Goal: Transaction & Acquisition: Purchase product/service

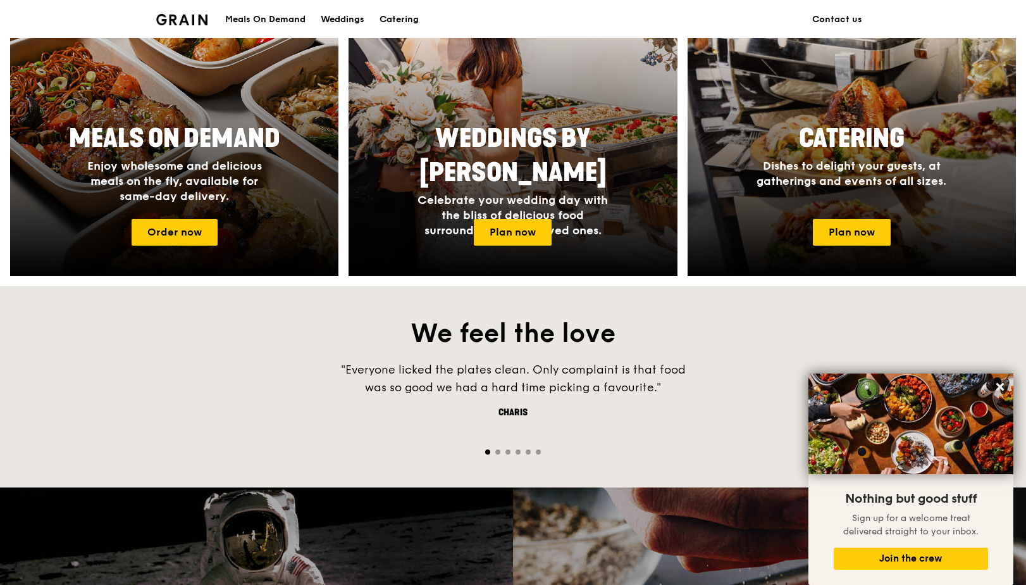
scroll to position [386, 0]
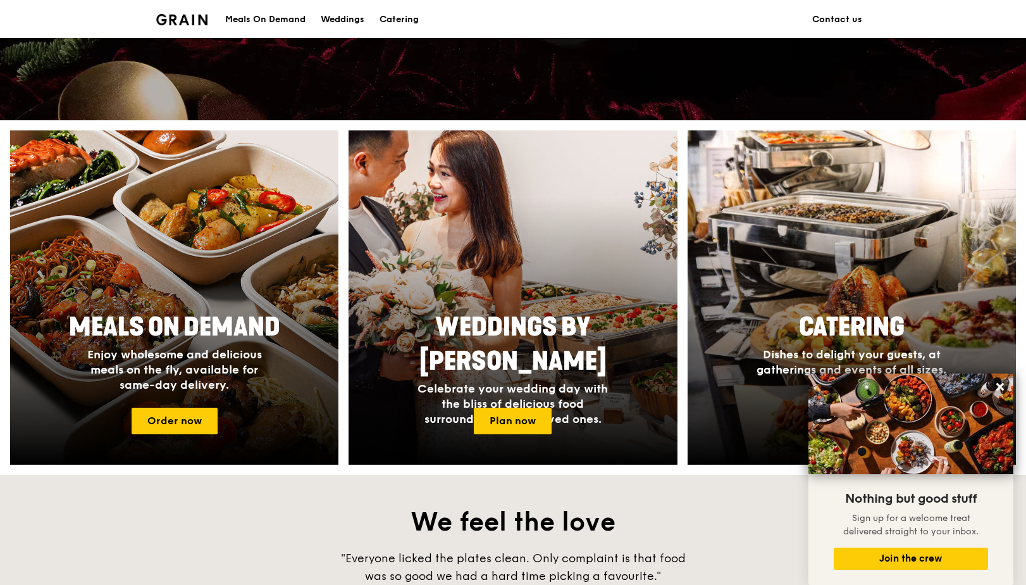
click at [198, 424] on link "Order now" at bounding box center [175, 420] width 86 height 27
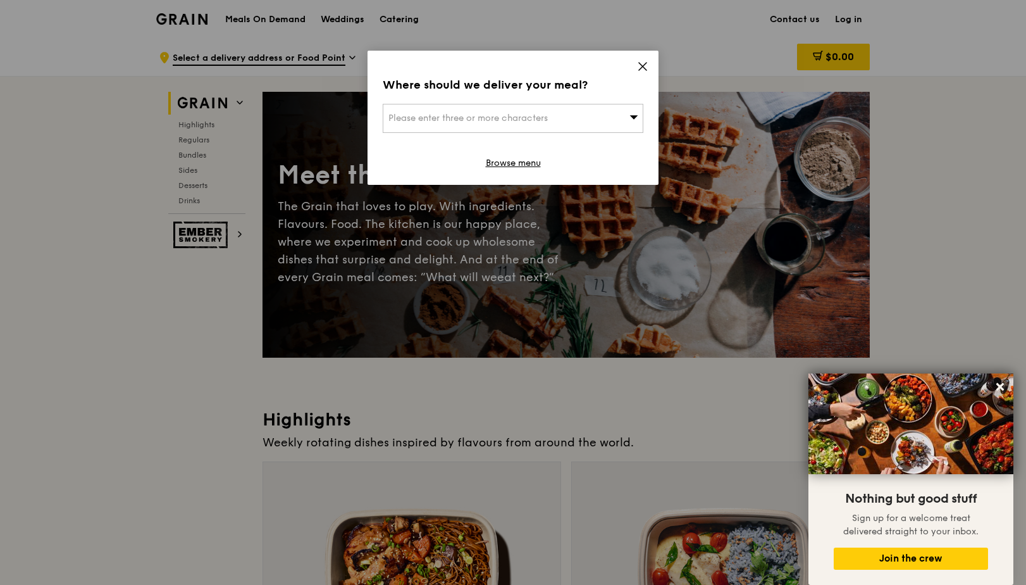
click at [640, 65] on icon at bounding box center [642, 66] width 11 height 11
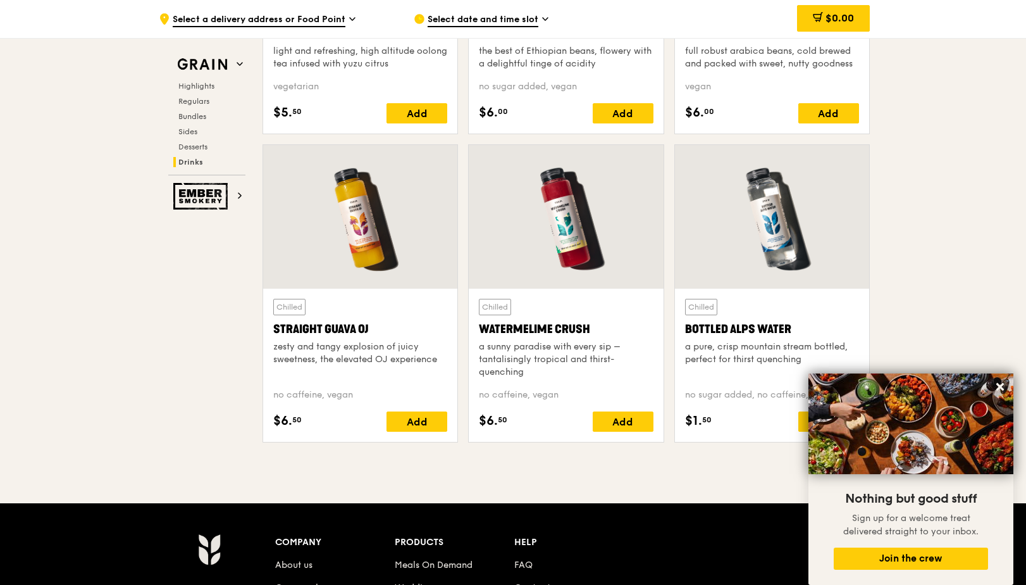
scroll to position [5185, 0]
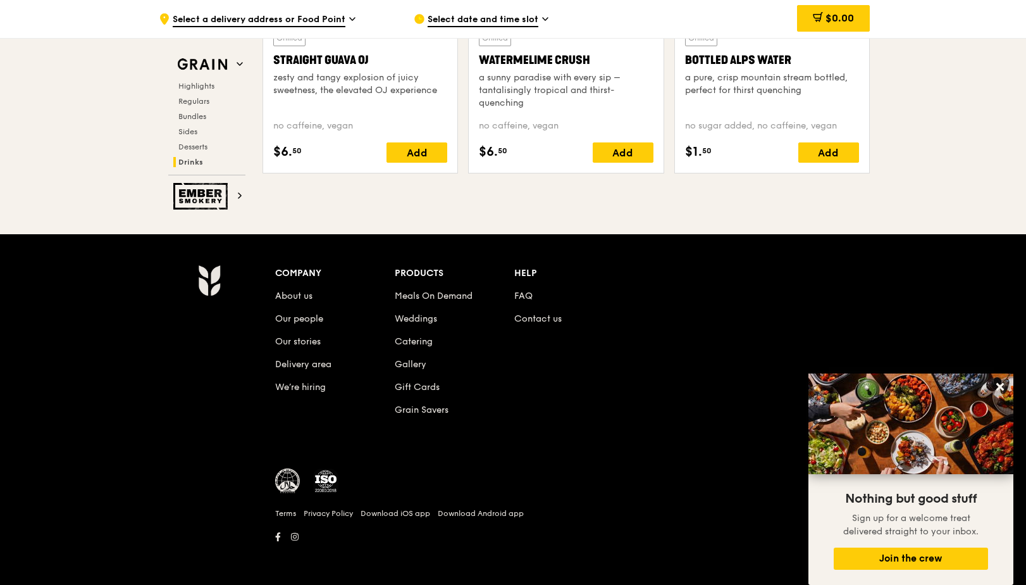
click at [459, 294] on link "Meals On Demand" at bounding box center [434, 295] width 78 height 11
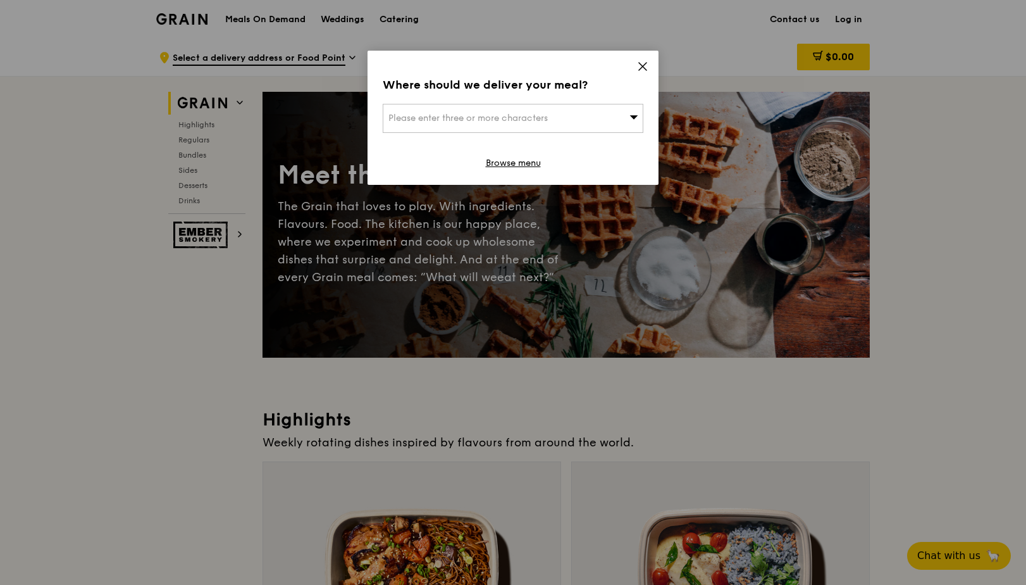
click at [643, 68] on icon at bounding box center [642, 66] width 11 height 11
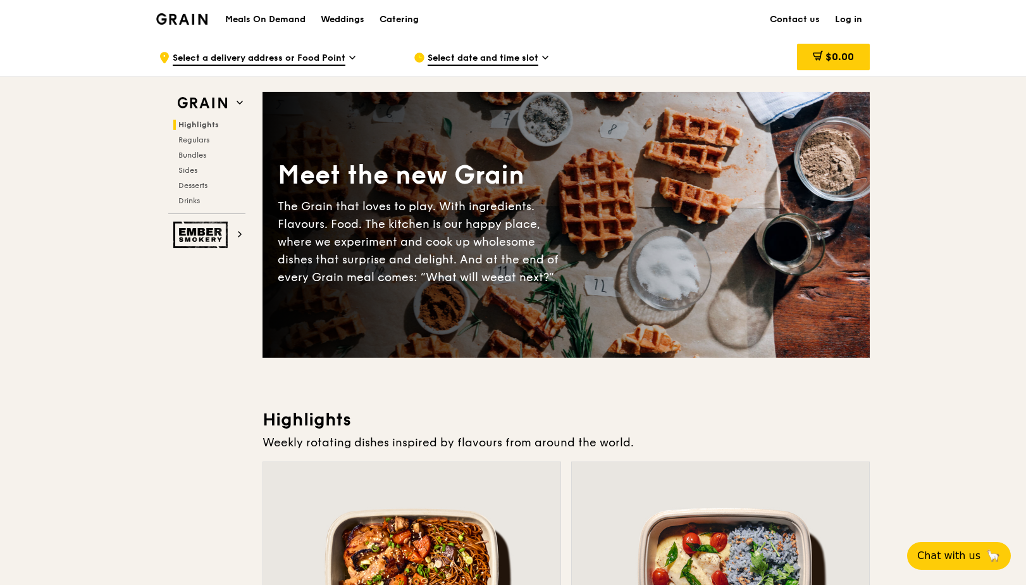
click at [192, 154] on span "Bundles" at bounding box center [192, 155] width 28 height 9
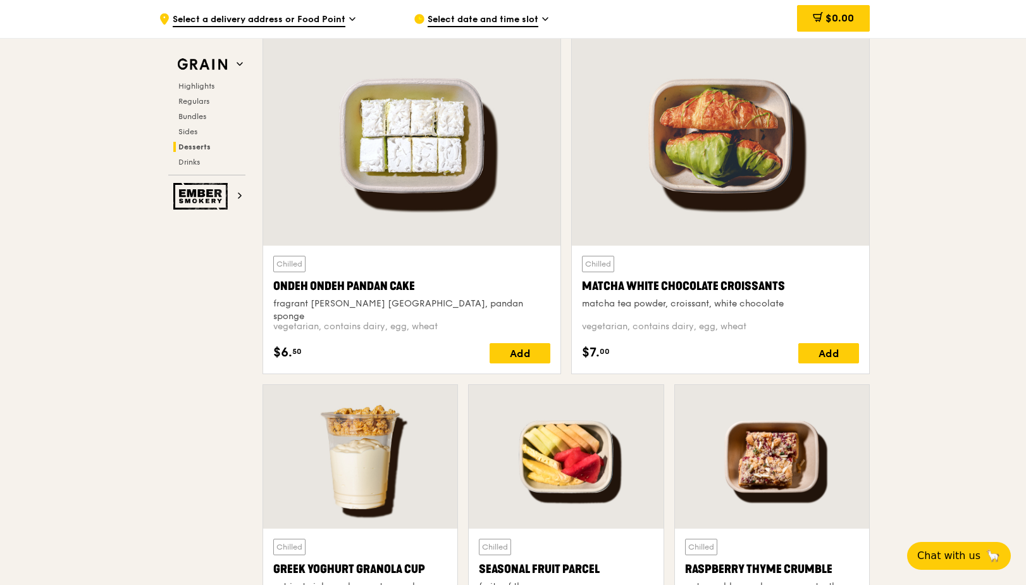
scroll to position [3709, 0]
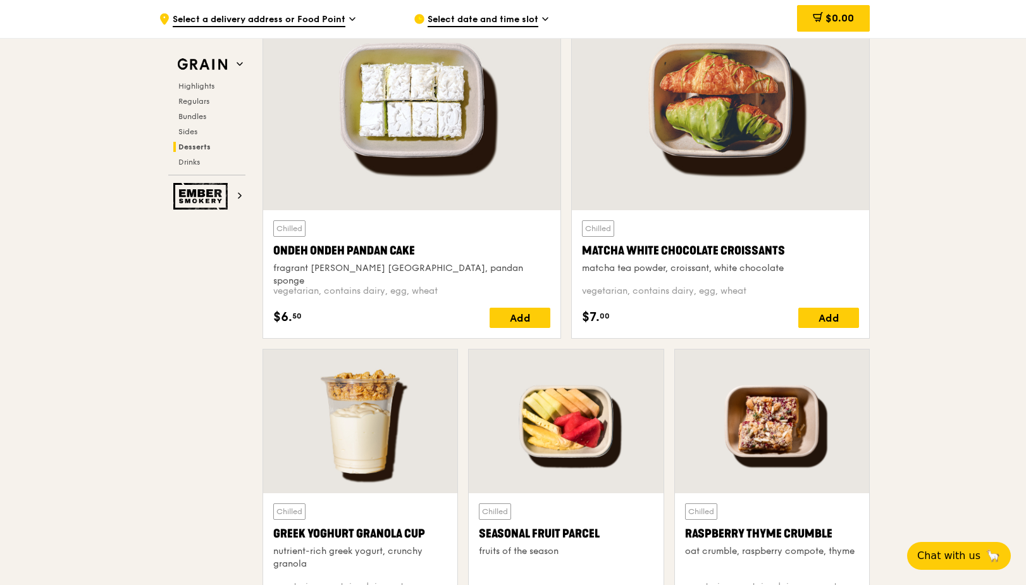
click at [192, 132] on span "Sides" at bounding box center [187, 131] width 19 height 9
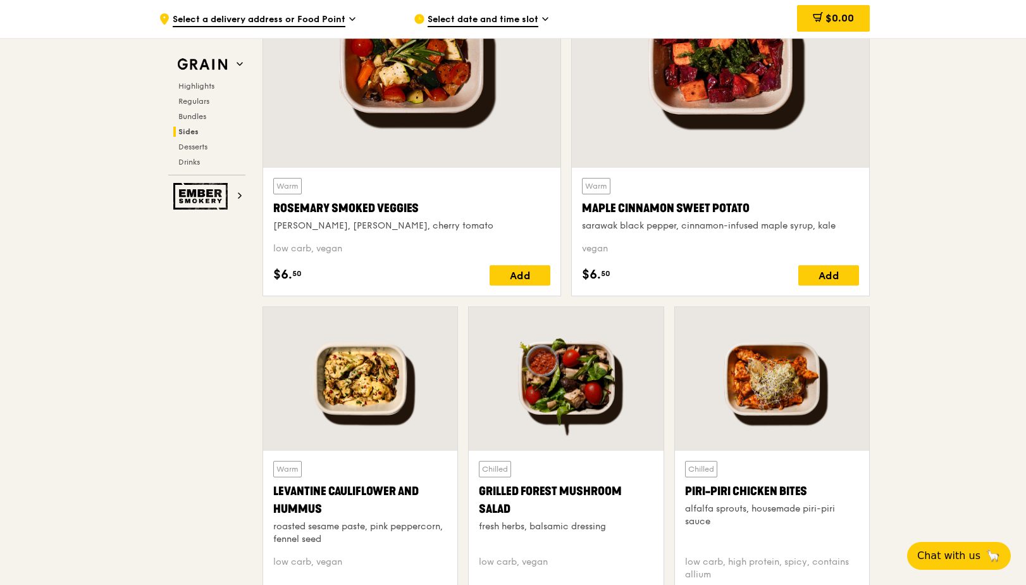
scroll to position [2806, 0]
